Goal: Information Seeking & Learning: Check status

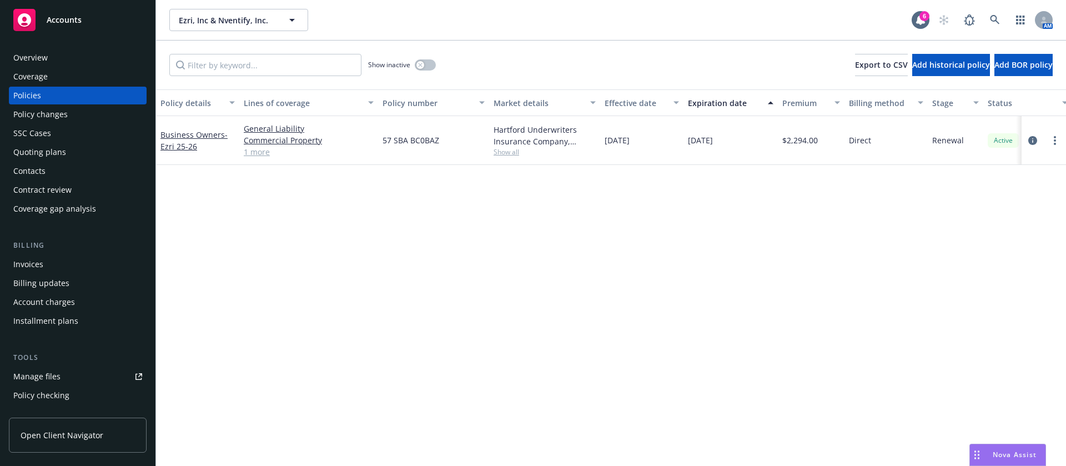
click at [426, 71] on div "Show inactive" at bounding box center [402, 65] width 68 height 22
click at [421, 57] on div "Show inactive" at bounding box center [402, 65] width 68 height 22
click at [430, 63] on button "button" at bounding box center [425, 64] width 21 height 11
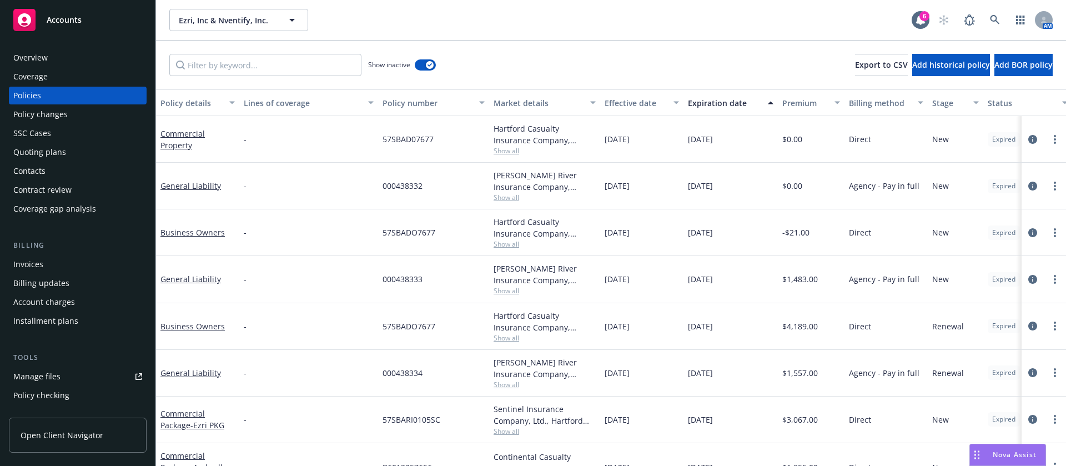
click at [740, 105] on div "Expiration date" at bounding box center [724, 103] width 73 height 12
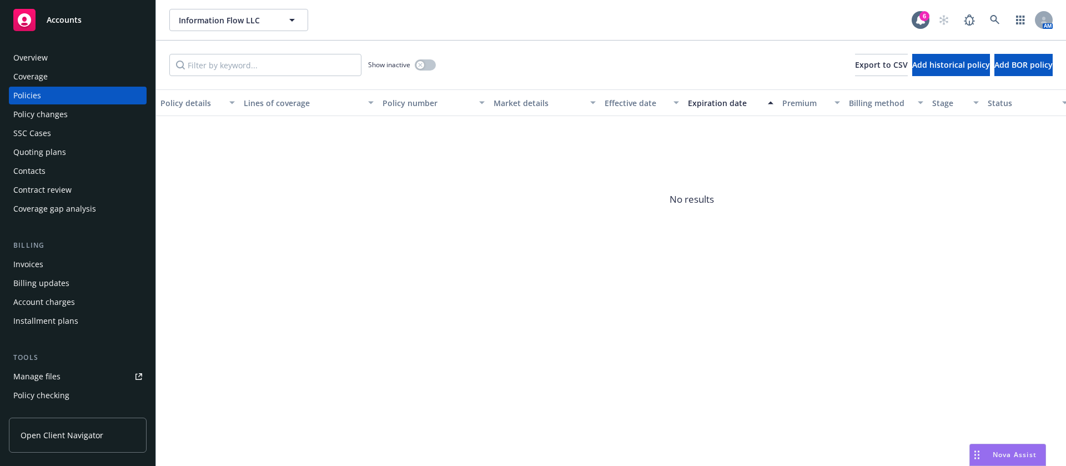
click at [428, 72] on div "Show inactive" at bounding box center [402, 65] width 68 height 22
click at [429, 65] on button "button" at bounding box center [425, 64] width 21 height 11
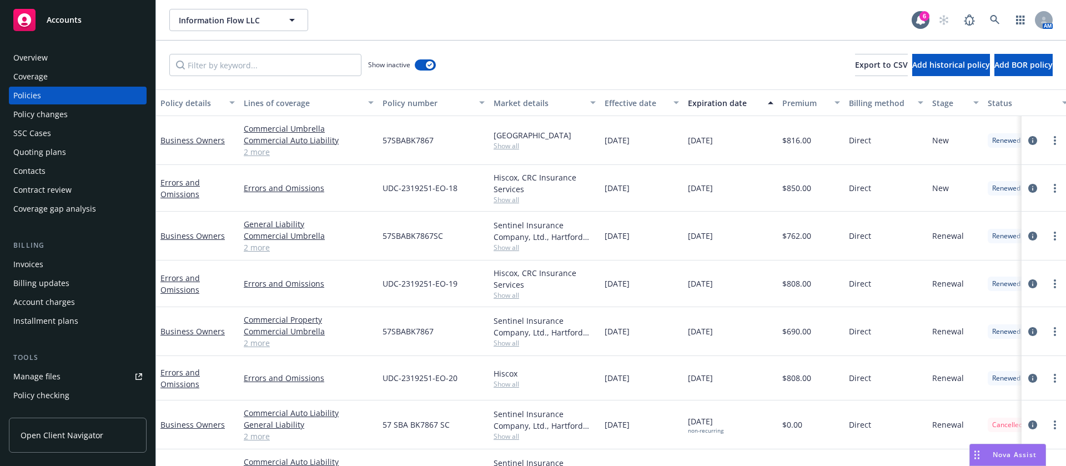
click at [747, 105] on div "Expiration date" at bounding box center [724, 103] width 73 height 12
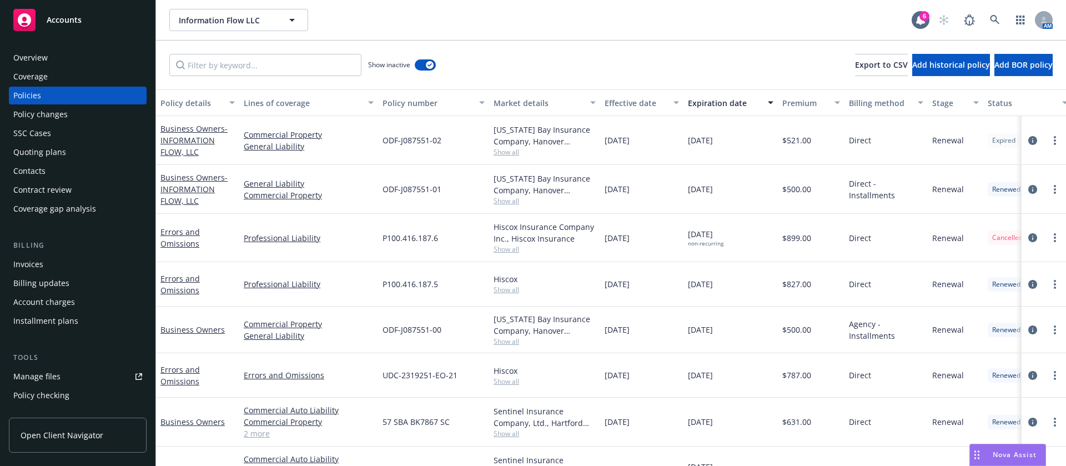
click at [508, 197] on span "Show all" at bounding box center [545, 200] width 102 height 9
click at [425, 185] on span "ODF-J087551-01" at bounding box center [412, 189] width 59 height 12
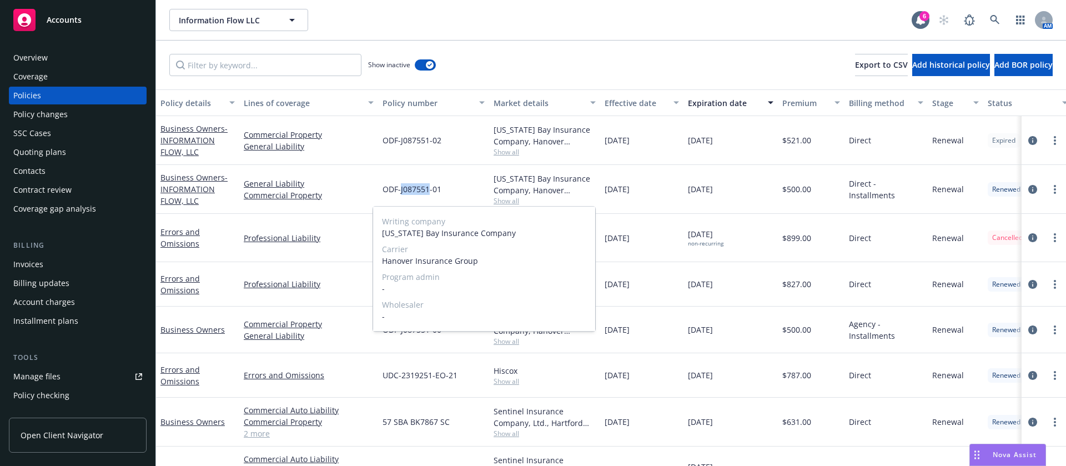
click at [426, 184] on span "ODF-J087551-01" at bounding box center [412, 189] width 59 height 12
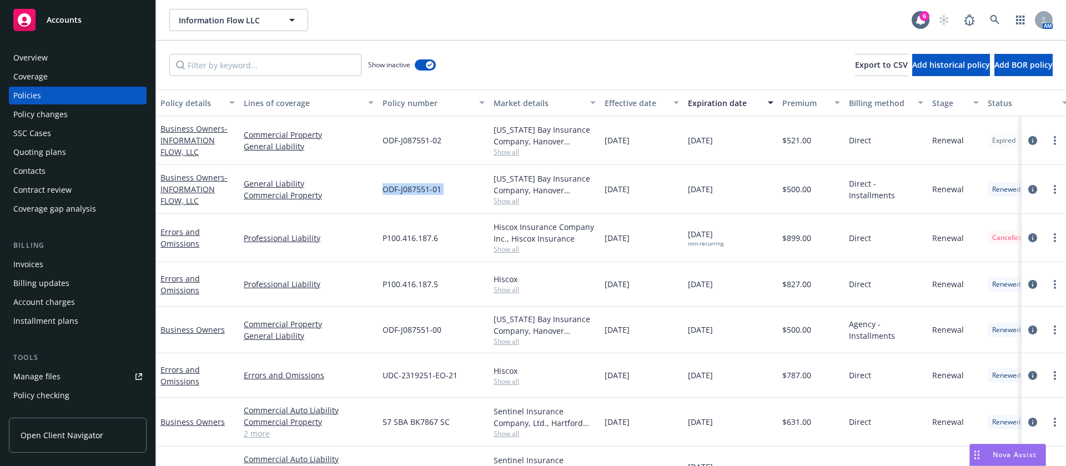
click at [427, 183] on span "ODF-J087551-01" at bounding box center [412, 189] width 59 height 12
copy span "ODF-J087551-01"
